Goal: Task Accomplishment & Management: Manage account settings

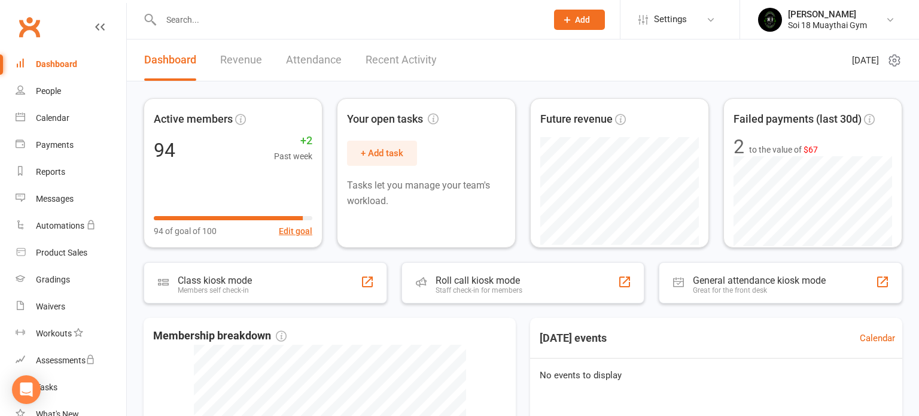
click at [392, 65] on link "Recent Activity" at bounding box center [400, 59] width 71 height 41
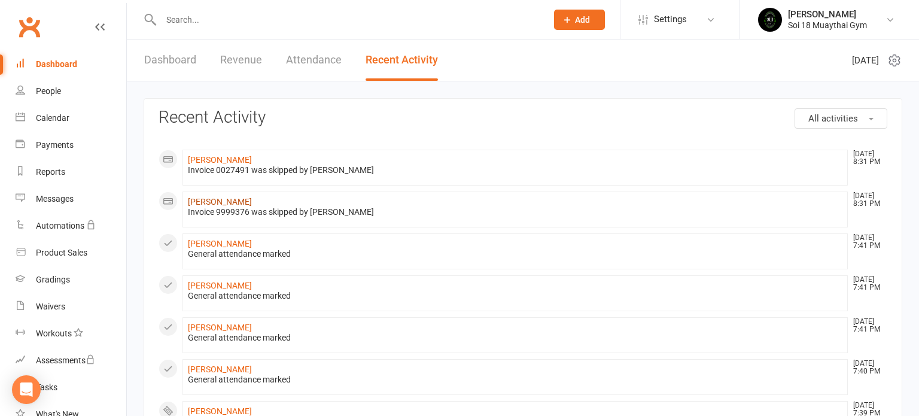
click at [215, 201] on link "[PERSON_NAME]" at bounding box center [220, 202] width 64 height 10
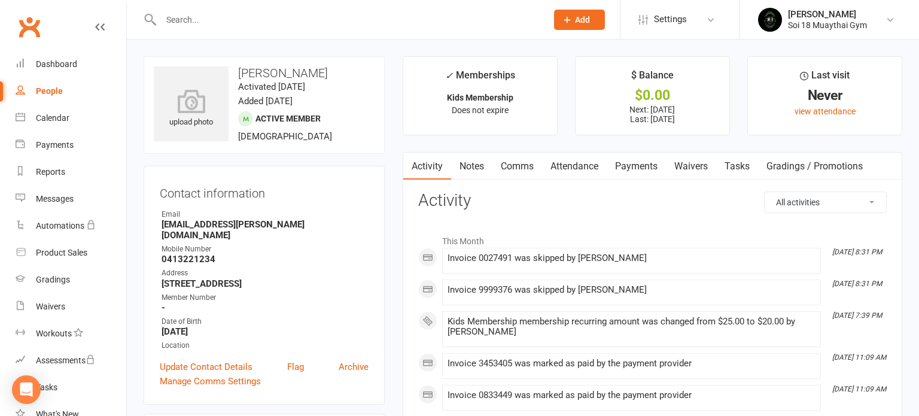
click at [635, 170] on link "Payments" at bounding box center [635, 166] width 59 height 28
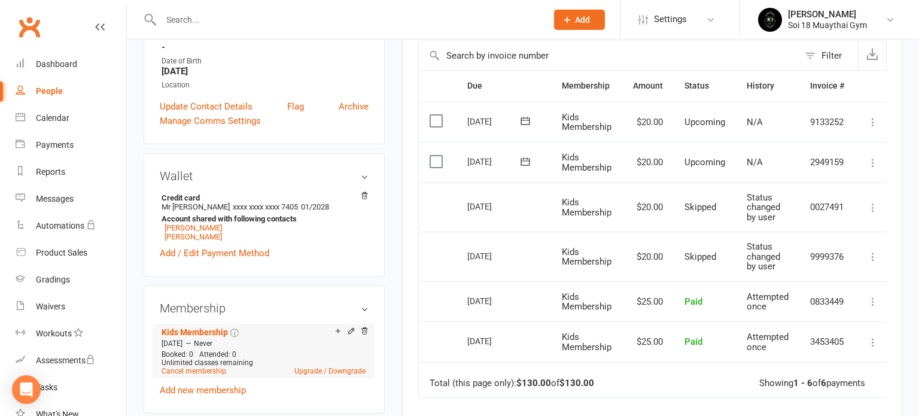
scroll to position [274, 0]
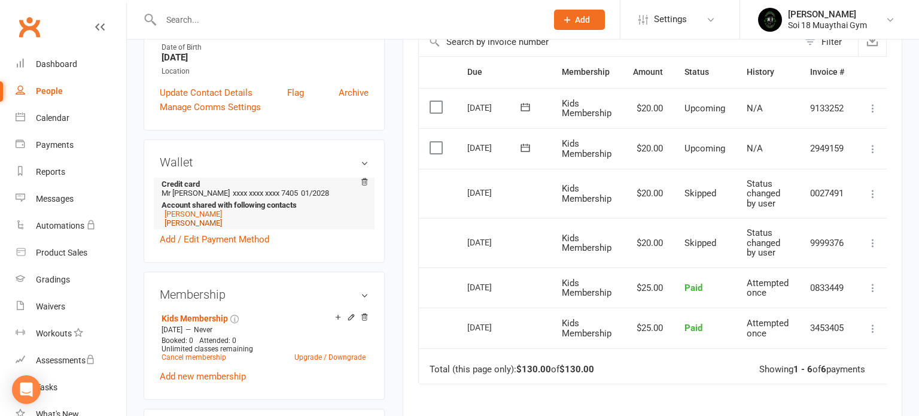
click at [199, 218] on link "[PERSON_NAME]" at bounding box center [192, 222] width 57 height 9
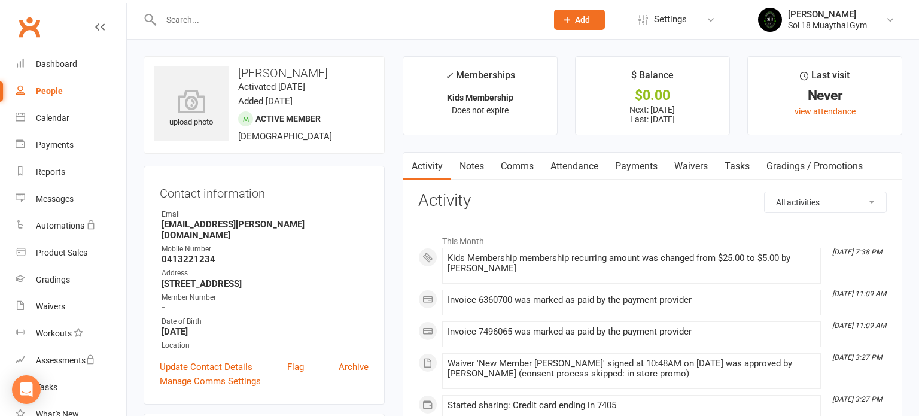
click at [640, 166] on link "Payments" at bounding box center [635, 166] width 59 height 28
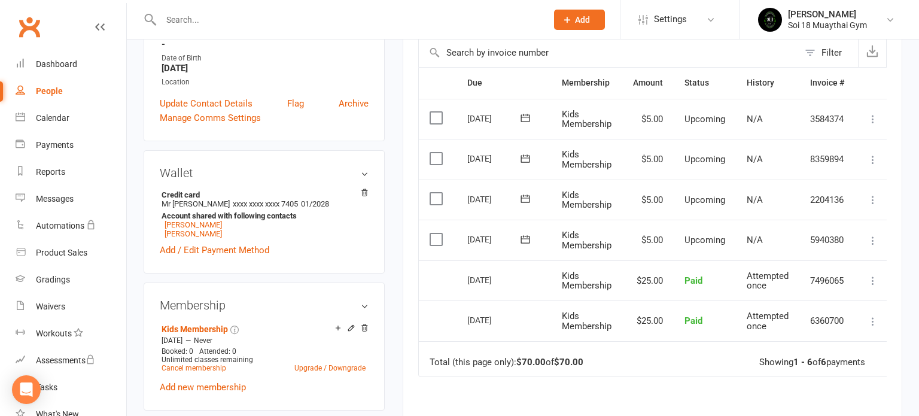
scroll to position [264, 0]
click at [191, 228] on link "[PERSON_NAME]" at bounding box center [192, 232] width 57 height 9
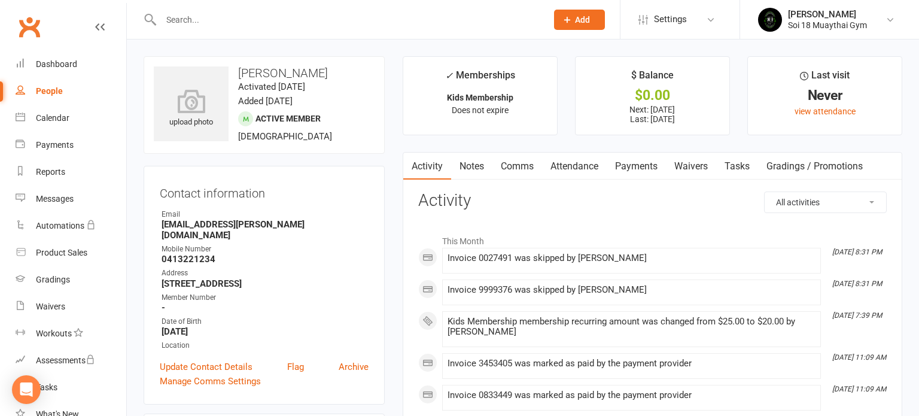
click at [630, 164] on link "Payments" at bounding box center [635, 166] width 59 height 28
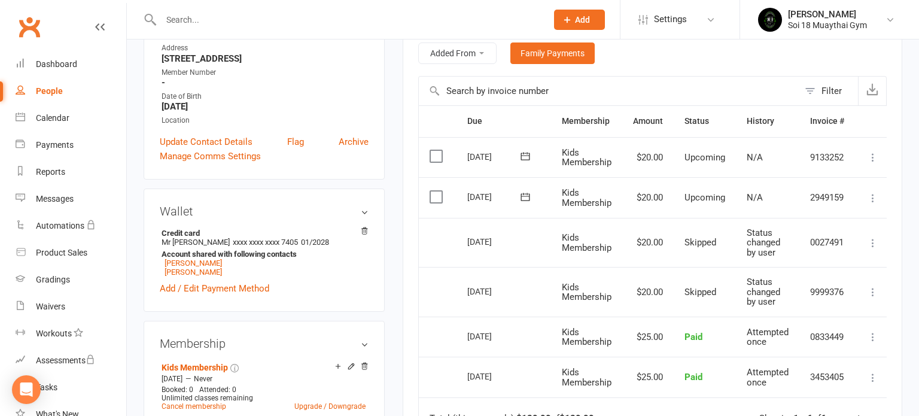
scroll to position [234, 0]
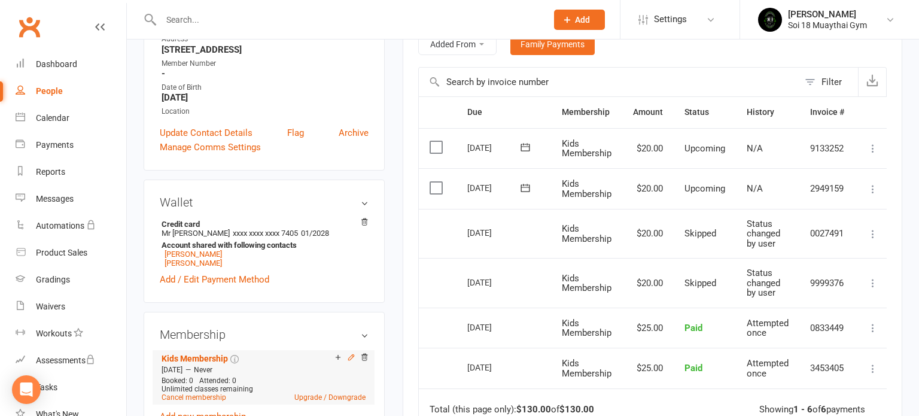
click at [352, 353] on icon at bounding box center [351, 357] width 8 height 8
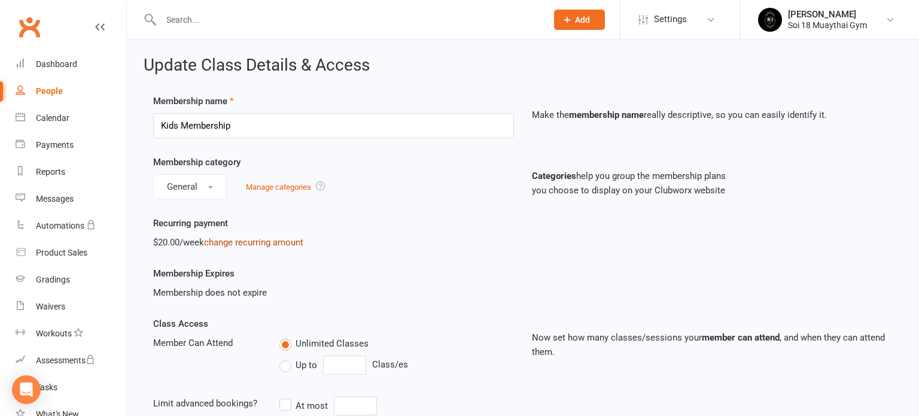
click at [227, 241] on link "change recurring amount" at bounding box center [253, 242] width 99 height 11
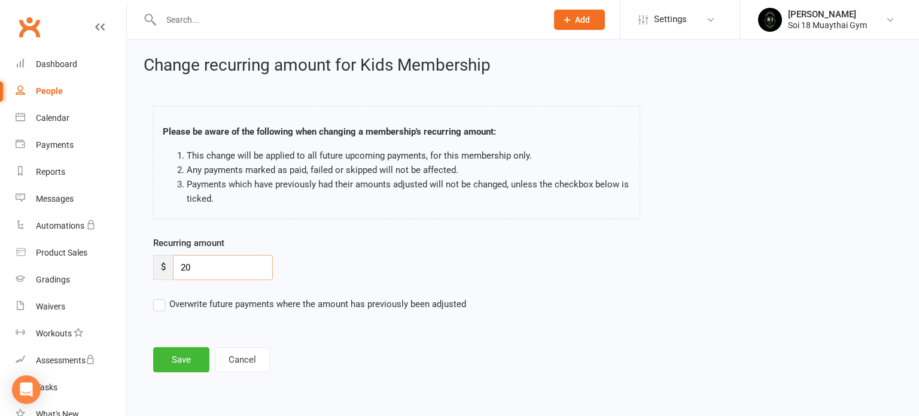
click at [203, 266] on input "20" at bounding box center [223, 267] width 100 height 25
type input "2"
type input "15"
click at [154, 305] on label "Overwrite future payments where the amount has previously been adjusted" at bounding box center [309, 304] width 313 height 14
click at [154, 297] on input "Overwrite future payments where the amount has previously been adjusted" at bounding box center [309, 297] width 313 height 0
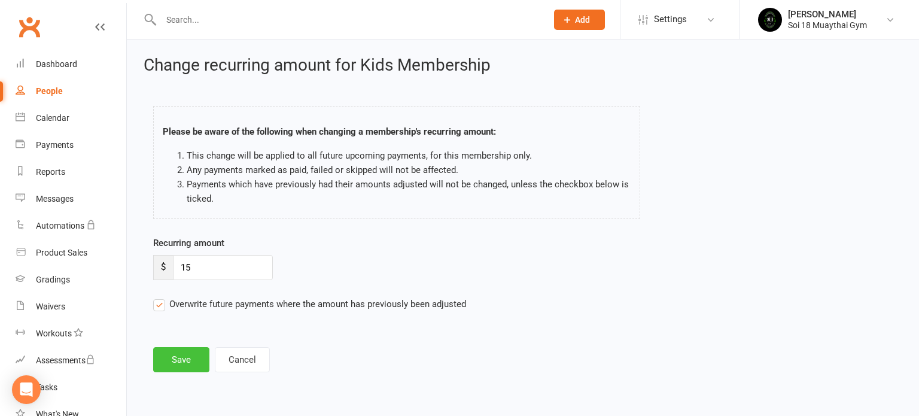
click at [176, 362] on button "Save" at bounding box center [181, 359] width 56 height 25
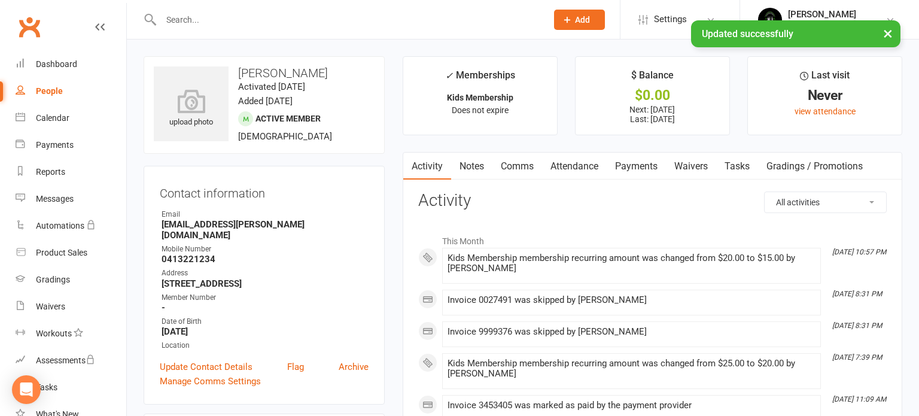
click at [635, 168] on link "Payments" at bounding box center [635, 166] width 59 height 28
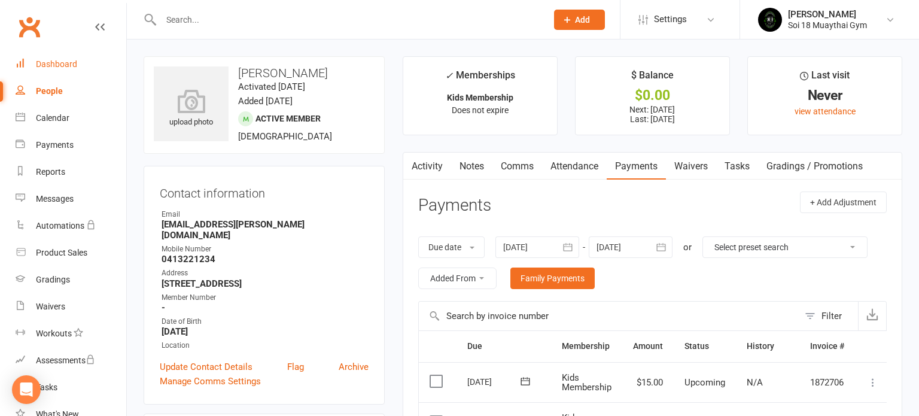
click at [44, 66] on div "Dashboard" at bounding box center [56, 64] width 41 height 10
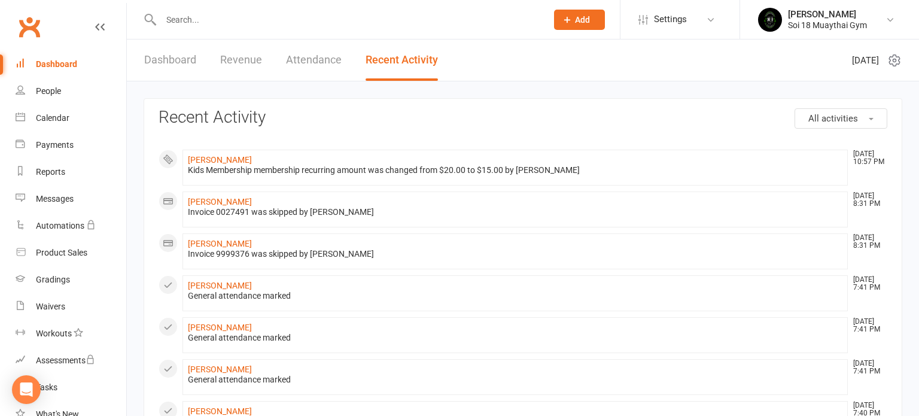
click at [180, 58] on link "Dashboard" at bounding box center [170, 59] width 52 height 41
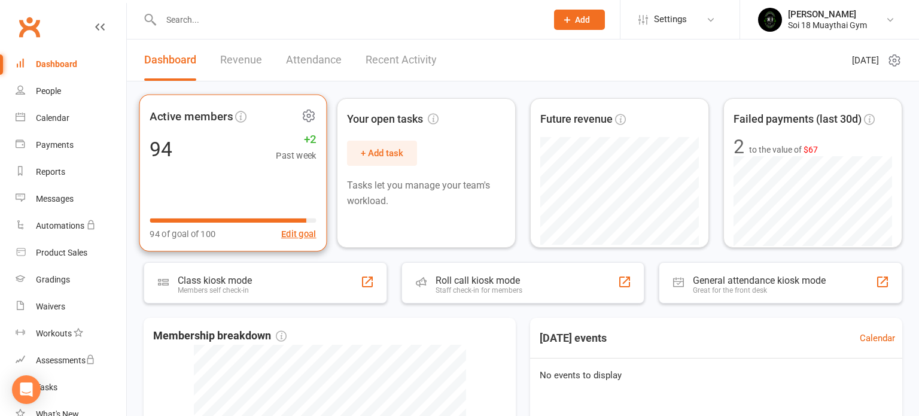
click at [230, 170] on div "Active members 94 +2 Past week 94 of goal of 100 Edit goal" at bounding box center [233, 172] width 188 height 157
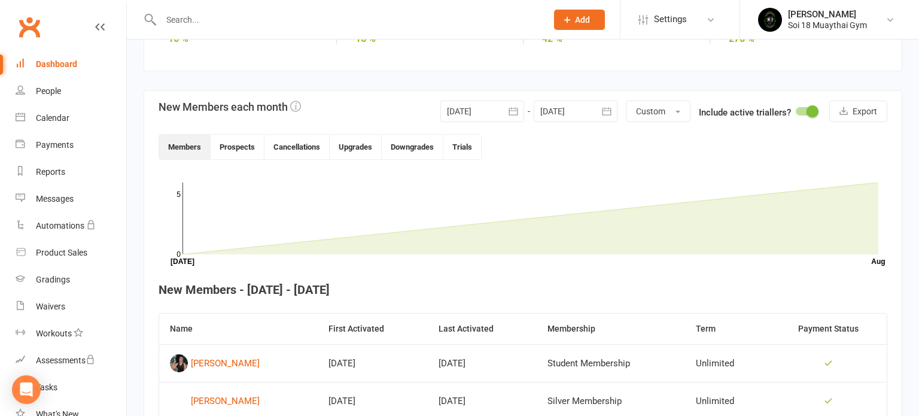
scroll to position [359, 0]
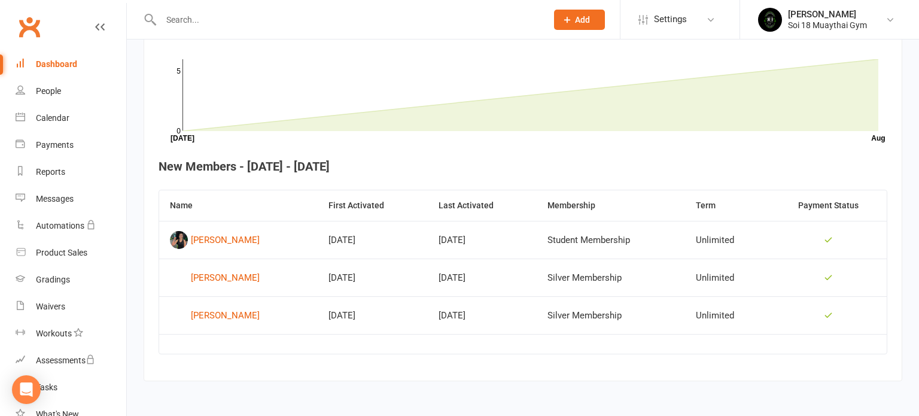
click at [49, 69] on link "Dashboard" at bounding box center [71, 64] width 111 height 27
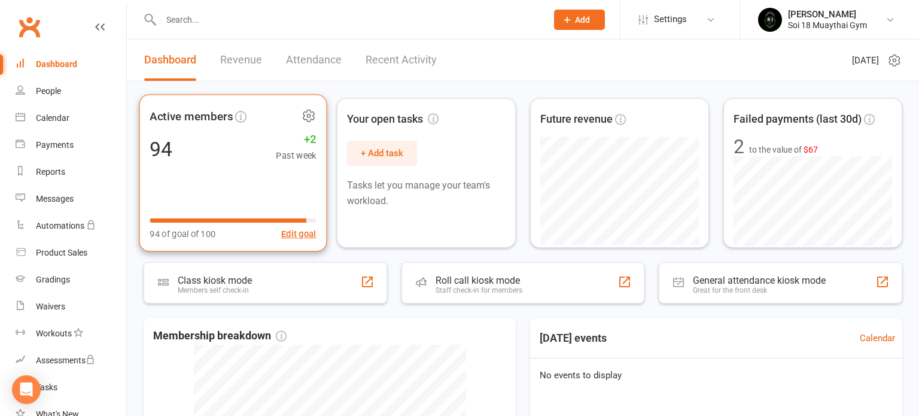
click at [230, 179] on div "Active members 94 +2 Past week 94 of goal of 100 Edit goal" at bounding box center [233, 172] width 188 height 157
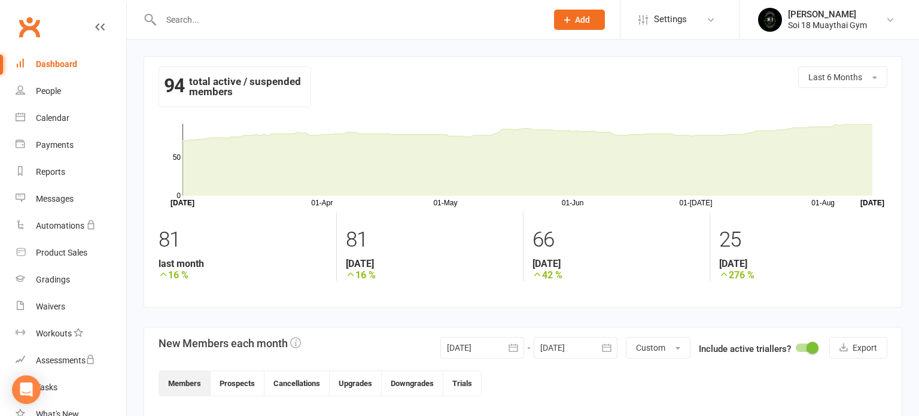
click at [70, 59] on div "Dashboard" at bounding box center [56, 64] width 41 height 10
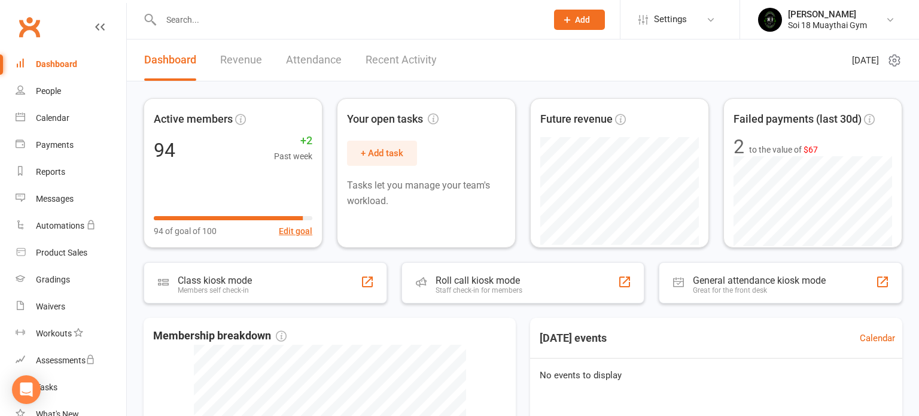
click at [239, 59] on link "Revenue" at bounding box center [241, 59] width 42 height 41
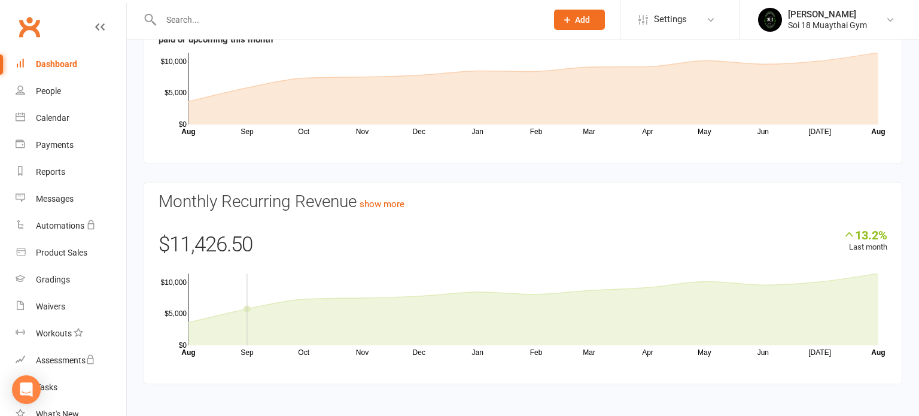
scroll to position [154, 0]
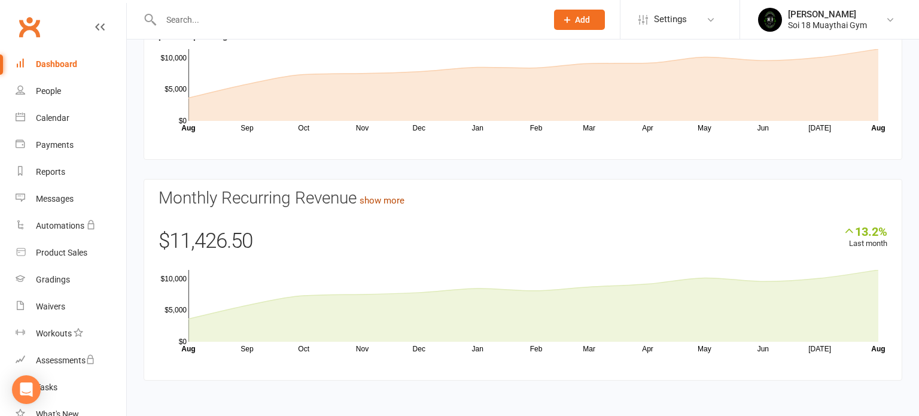
click at [404, 202] on link "show more" at bounding box center [381, 200] width 45 height 11
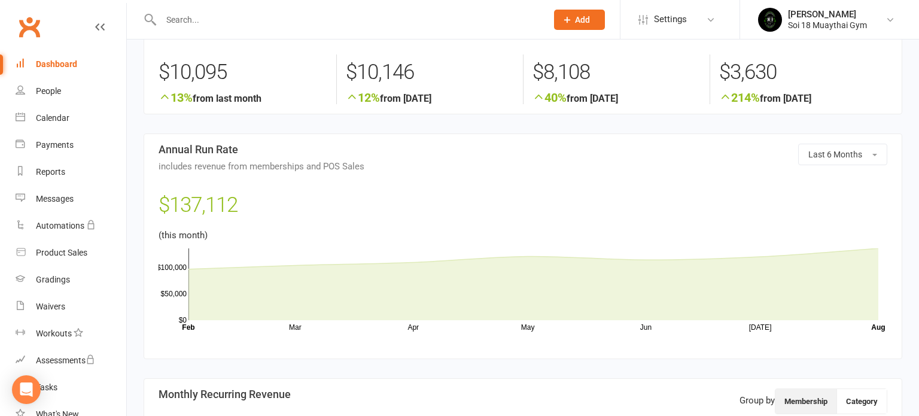
scroll to position [253, 0]
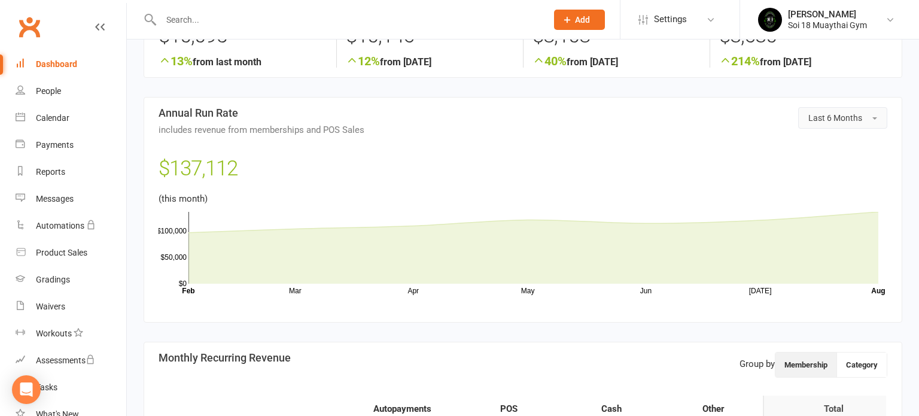
click at [838, 127] on button "Last 6 Months" at bounding box center [842, 118] width 89 height 22
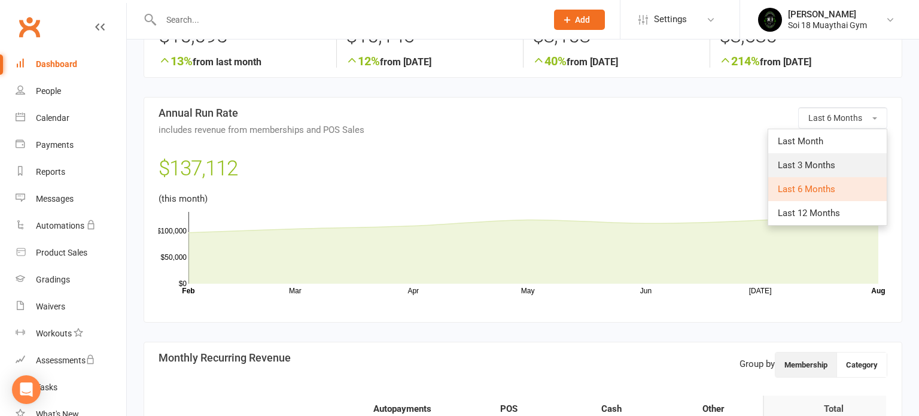
click at [837, 166] on link "Last 3 Months" at bounding box center [827, 165] width 118 height 24
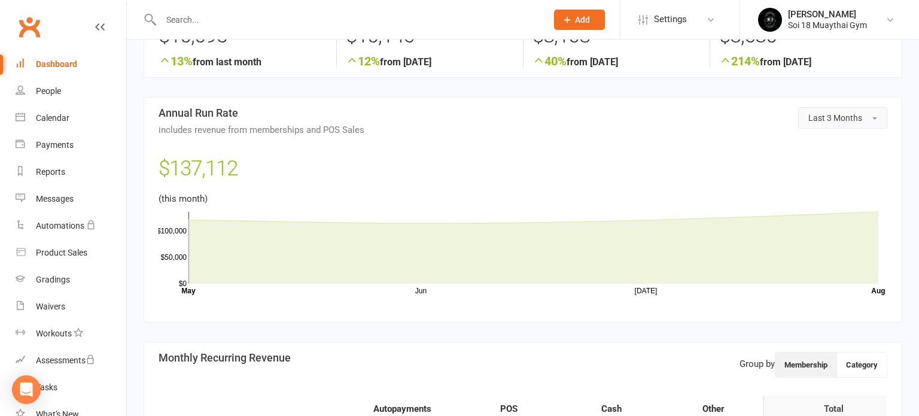
click at [850, 120] on span "Last 3 Months" at bounding box center [835, 118] width 54 height 10
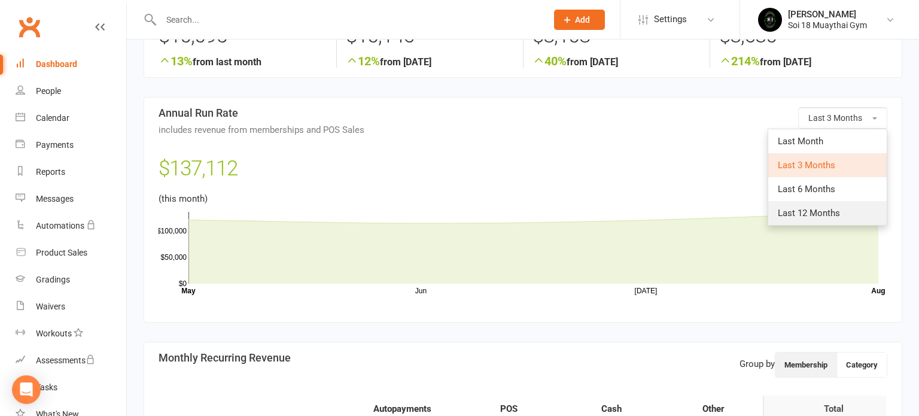
click at [844, 208] on link "Last 12 Months" at bounding box center [827, 213] width 118 height 24
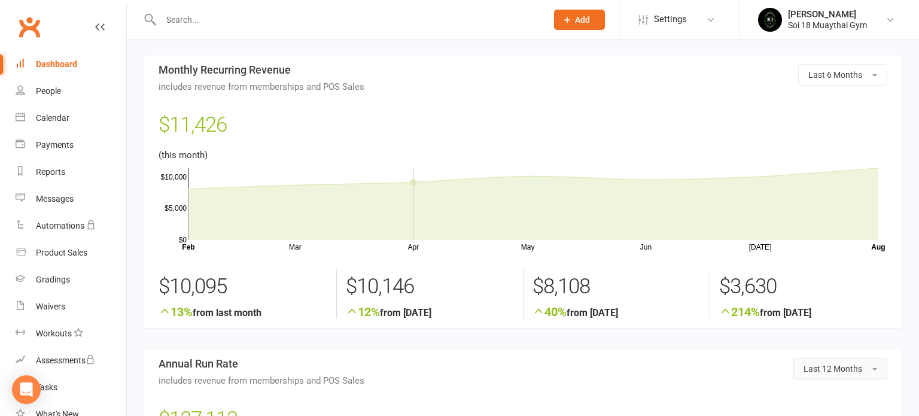
scroll to position [0, 0]
